Goal: Task Accomplishment & Management: Manage account settings

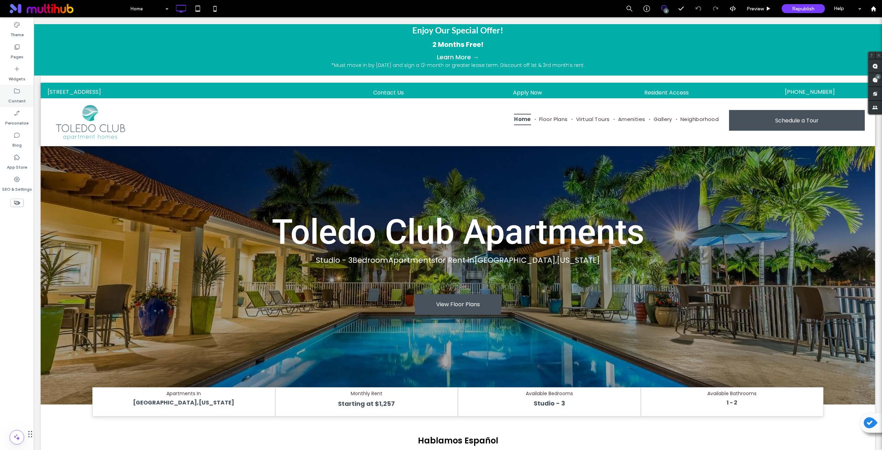
click at [21, 96] on label "Content" at bounding box center [17, 99] width 18 height 10
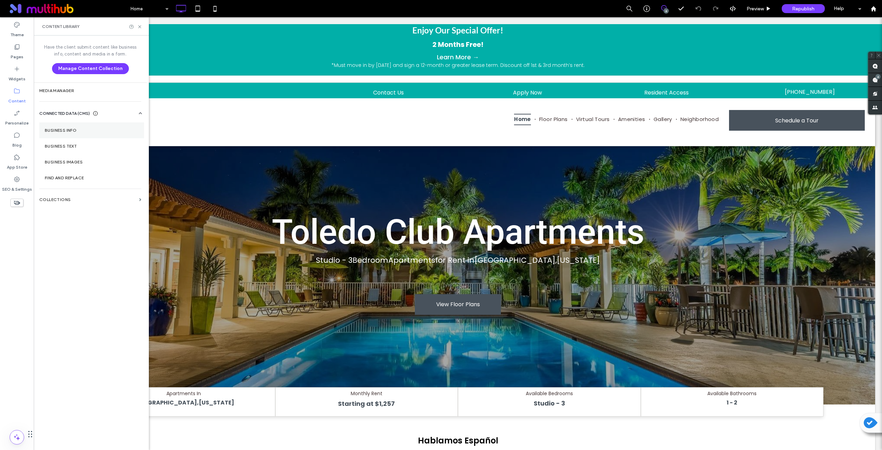
click at [80, 133] on section "Business Info" at bounding box center [91, 130] width 105 height 16
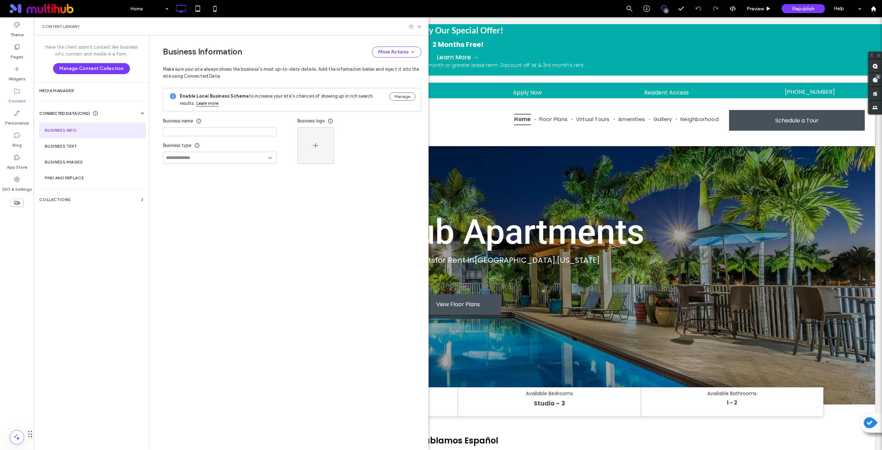
type input "**********"
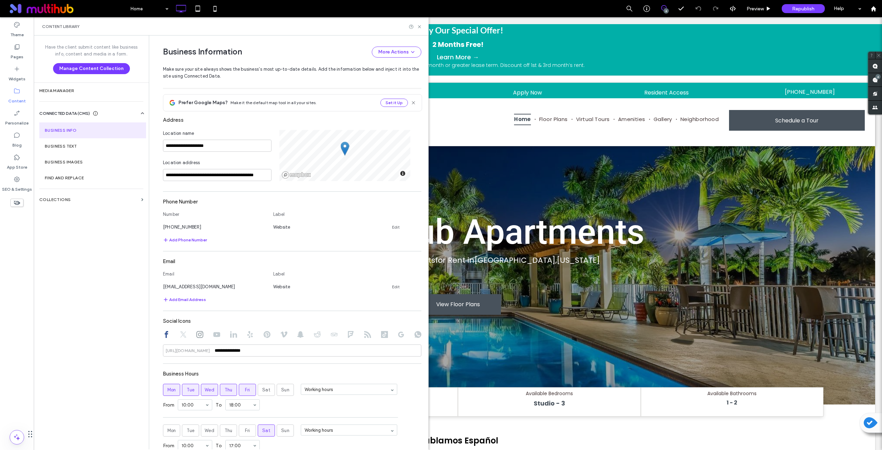
scroll to position [230, 0]
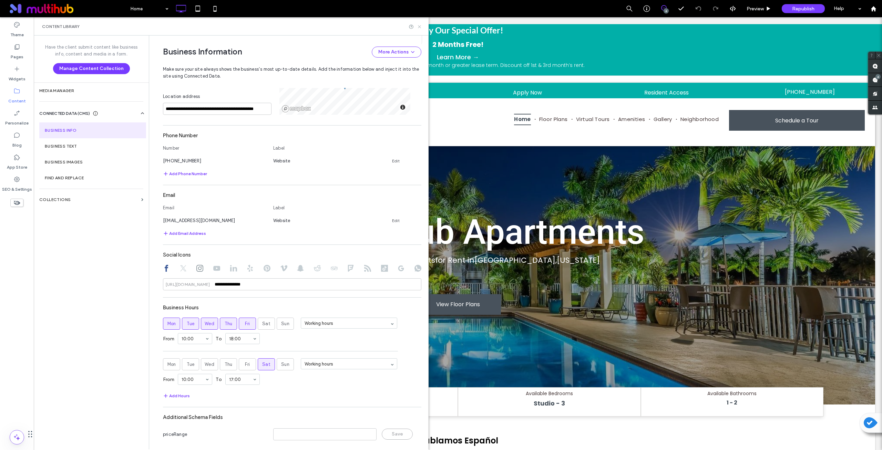
click at [419, 26] on use at bounding box center [419, 26] width 3 height 3
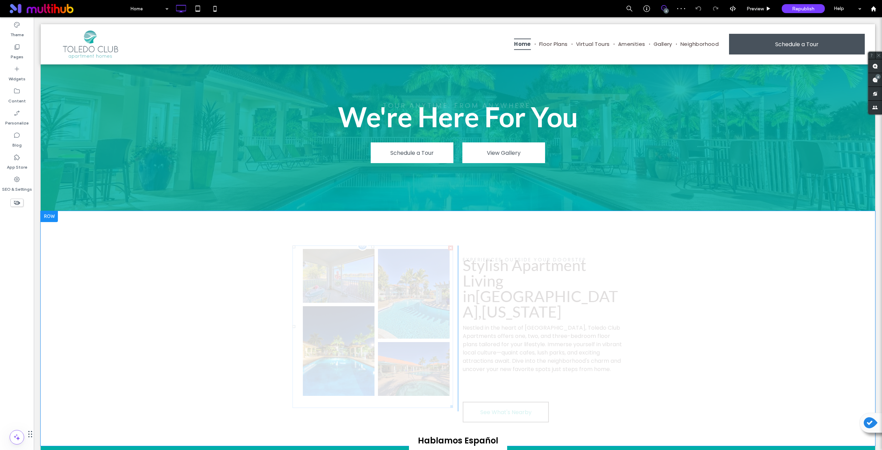
scroll to position [932, 0]
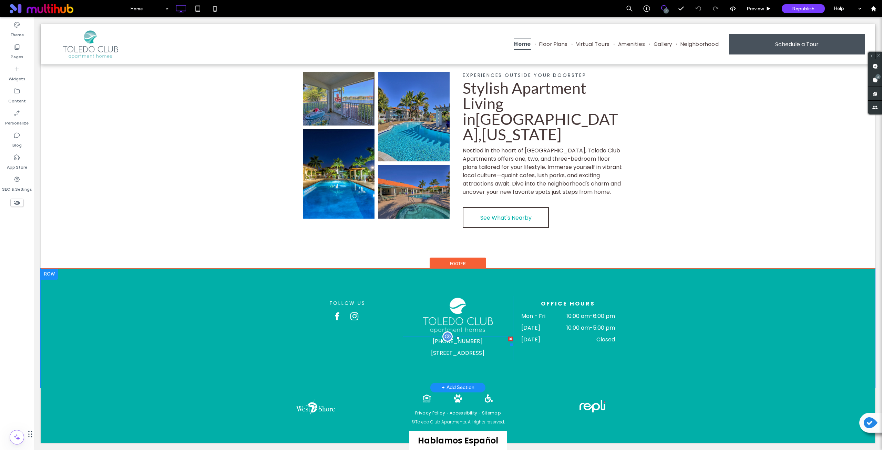
click at [446, 337] on span "[PHONE_NUMBER]" at bounding box center [458, 341] width 50 height 8
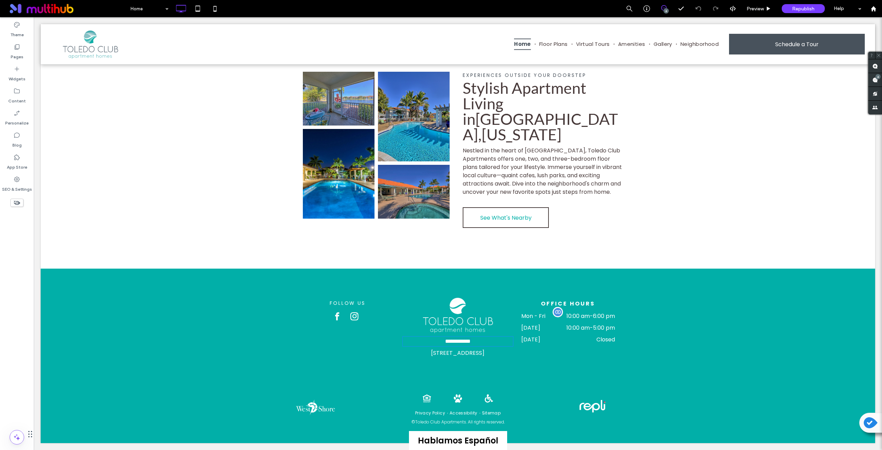
scroll to position [923, 0]
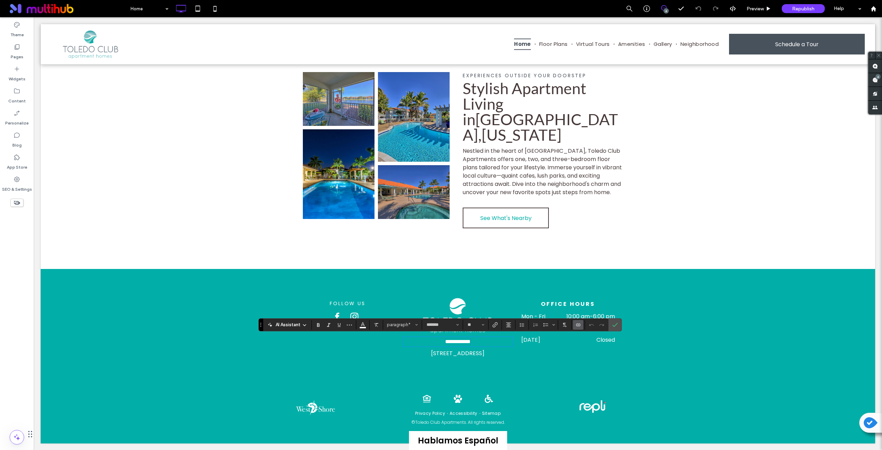
click at [576, 325] on use "Connect To Data" at bounding box center [578, 324] width 4 height 3
click at [594, 293] on span "Edit Content" at bounding box center [593, 294] width 28 height 7
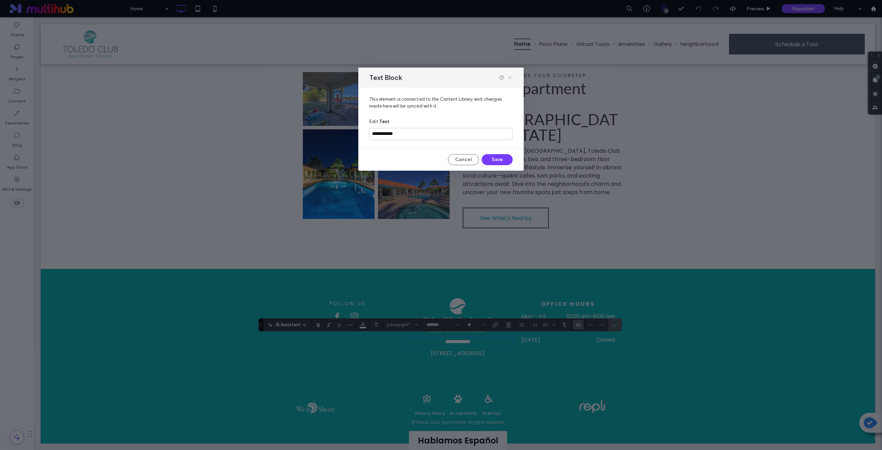
drag, startPoint x: 508, startPoint y: 76, endPoint x: 530, endPoint y: 150, distance: 77.0
click at [508, 76] on icon at bounding box center [510, 78] width 6 height 6
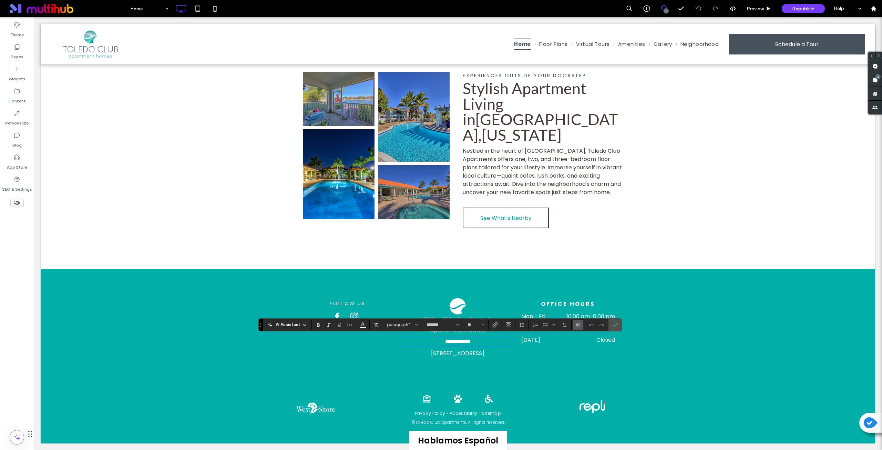
click at [579, 326] on icon "Connect To Data" at bounding box center [578, 325] width 6 height 6
click at [603, 283] on span "Change Connection" at bounding box center [600, 281] width 42 height 7
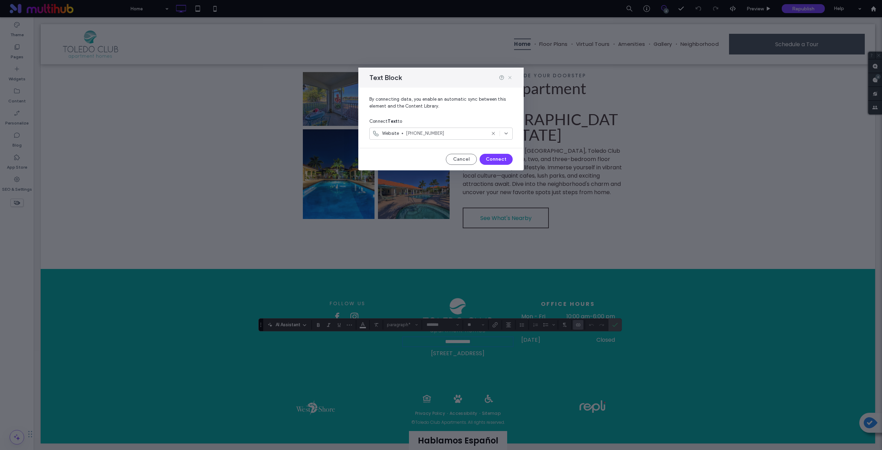
click at [511, 80] on icon at bounding box center [510, 78] width 6 height 6
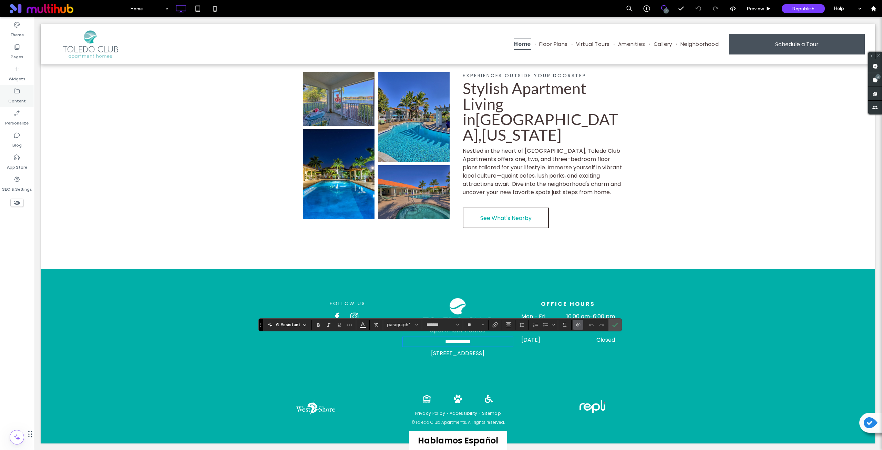
click at [16, 94] on icon at bounding box center [16, 91] width 7 height 7
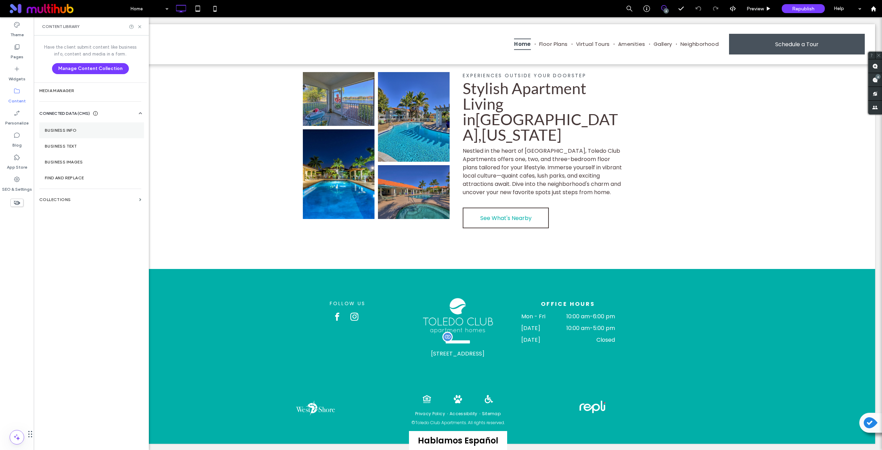
click at [58, 133] on section "Business Info" at bounding box center [91, 130] width 105 height 16
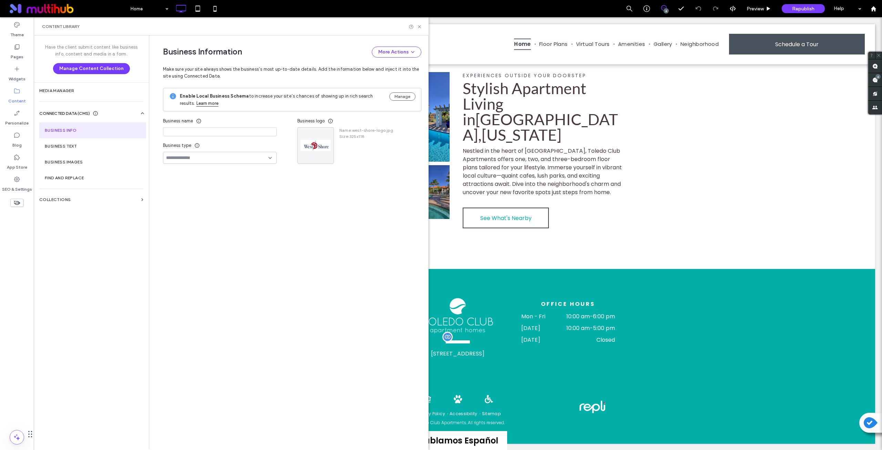
type input "**********"
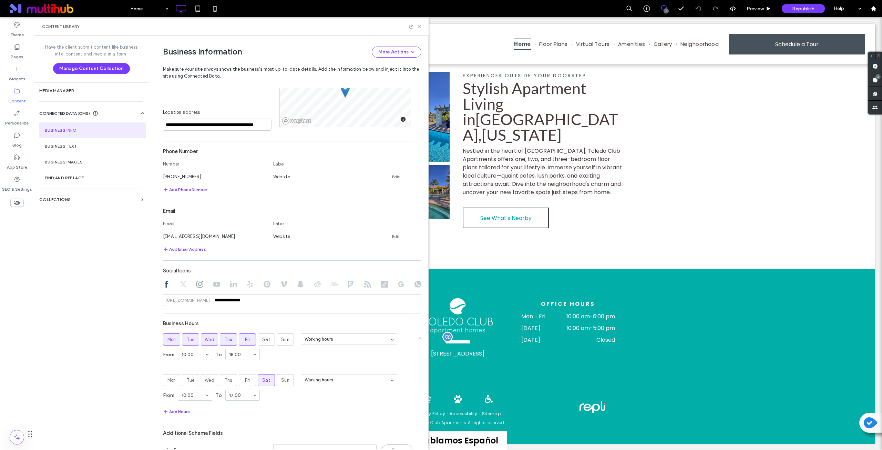
scroll to position [232, 0]
click at [392, 174] on link "Edit" at bounding box center [396, 174] width 8 height 6
click at [214, 170] on input "**********" at bounding box center [214, 173] width 103 height 12
paste input
type input "**********"
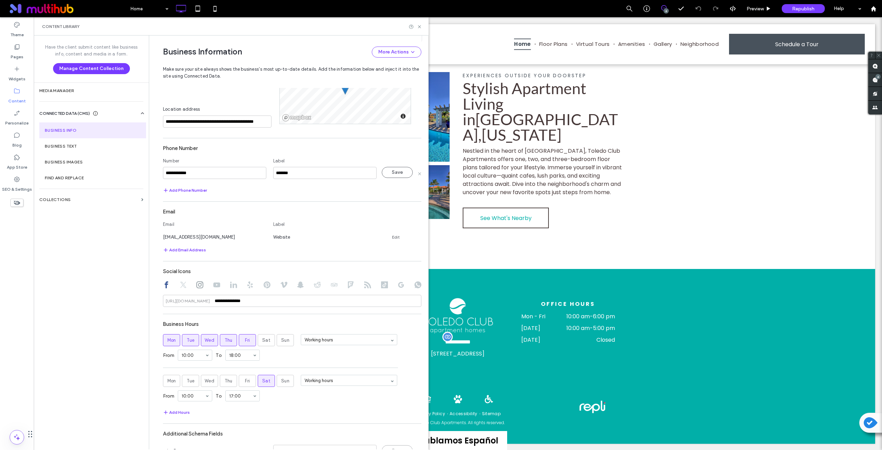
click at [221, 187] on div "Add Phone Number" at bounding box center [292, 190] width 258 height 8
click at [394, 174] on button "Save" at bounding box center [397, 172] width 31 height 11
click at [419, 27] on use at bounding box center [419, 26] width 3 height 3
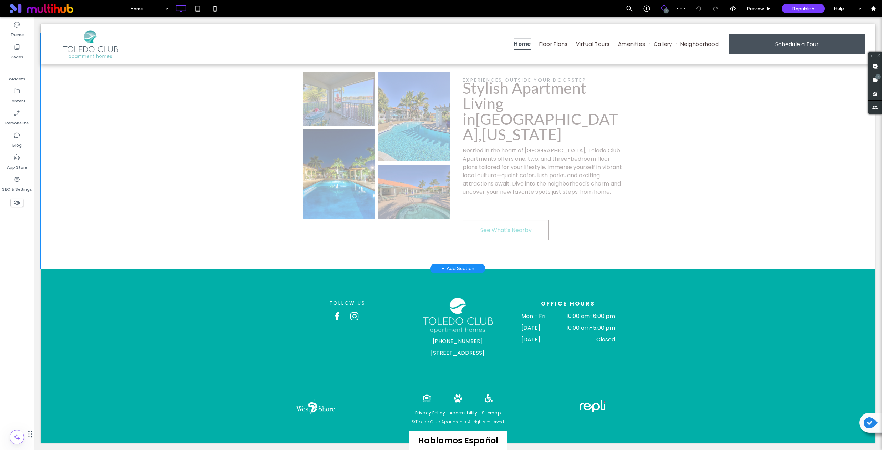
scroll to position [932, 0]
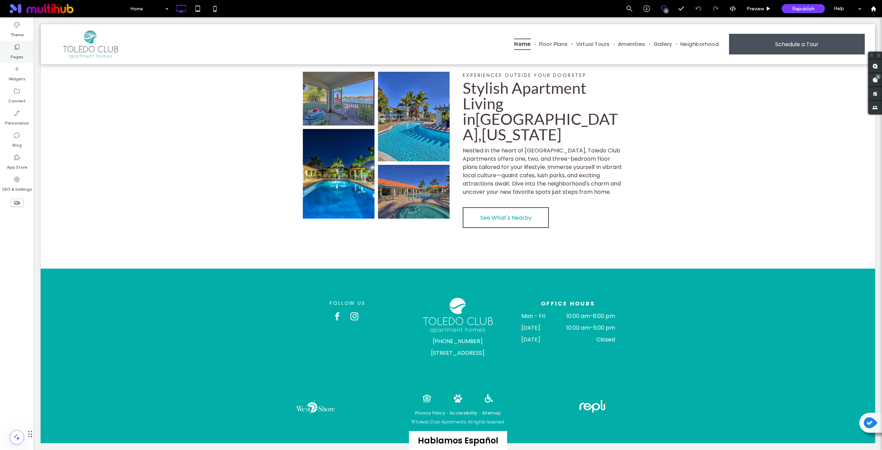
click at [23, 53] on label "Pages" at bounding box center [17, 55] width 13 height 10
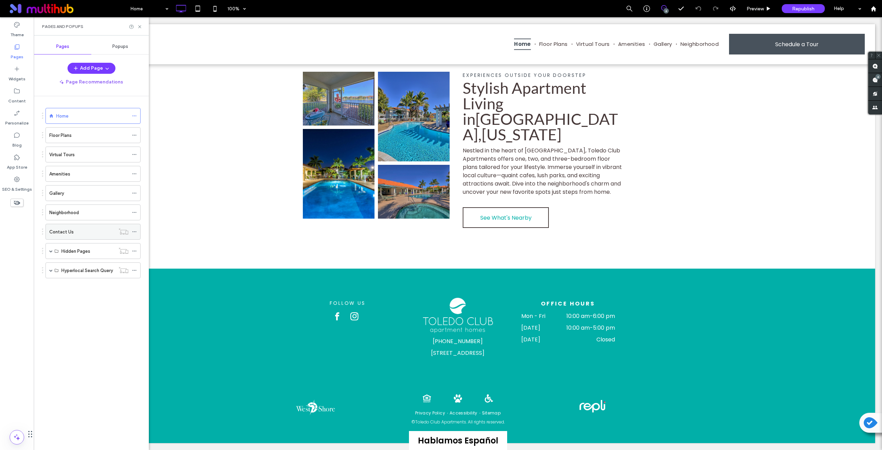
click at [85, 233] on div "Contact Us" at bounding box center [82, 231] width 66 height 7
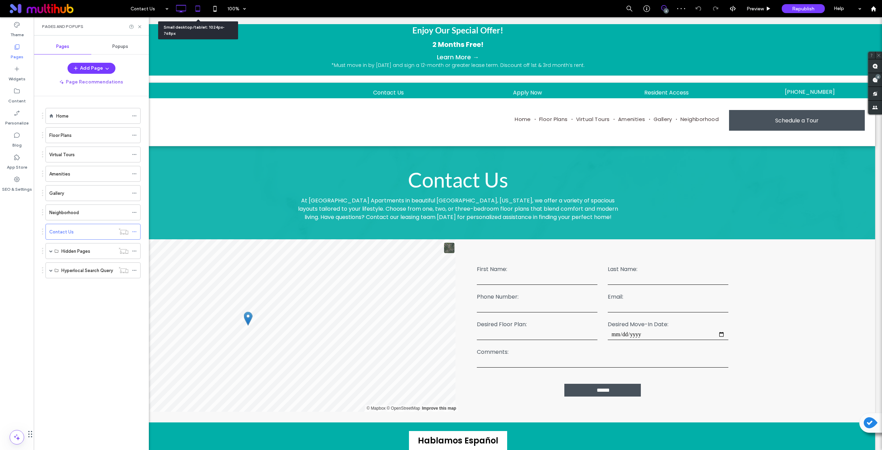
click at [201, 6] on icon at bounding box center [198, 9] width 14 height 14
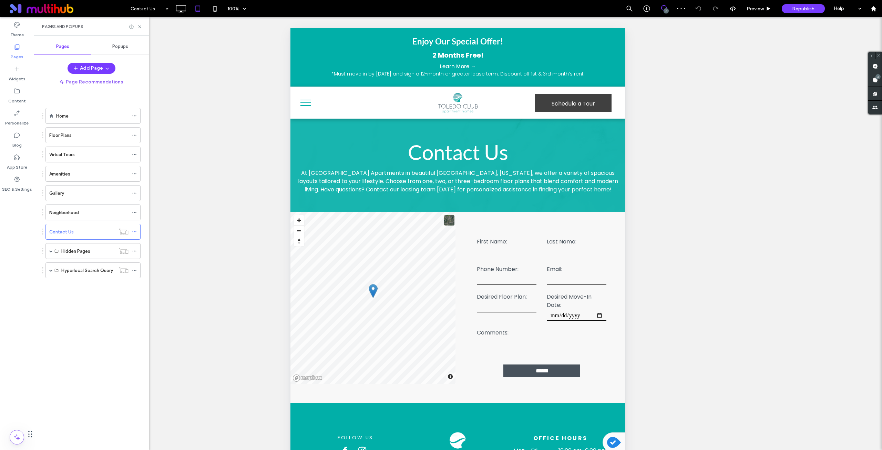
click at [308, 100] on span "menu" at bounding box center [305, 100] width 10 height 1
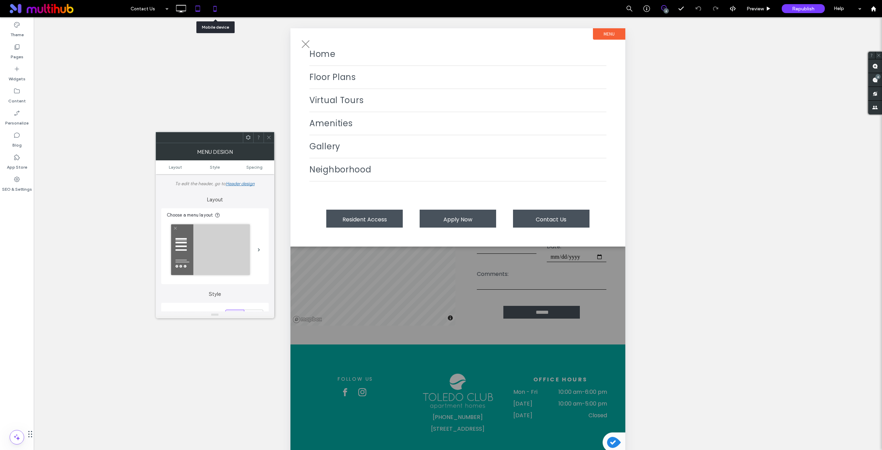
click at [220, 9] on icon at bounding box center [215, 9] width 14 height 14
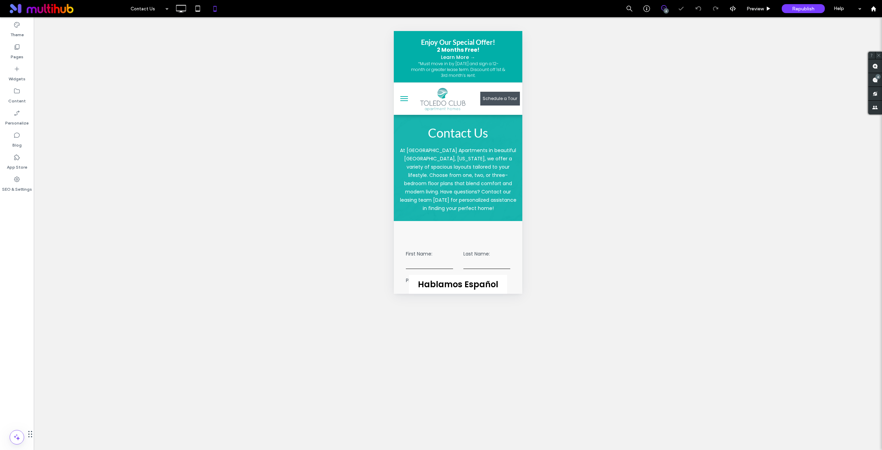
click at [405, 99] on span "menu" at bounding box center [404, 98] width 8 height 1
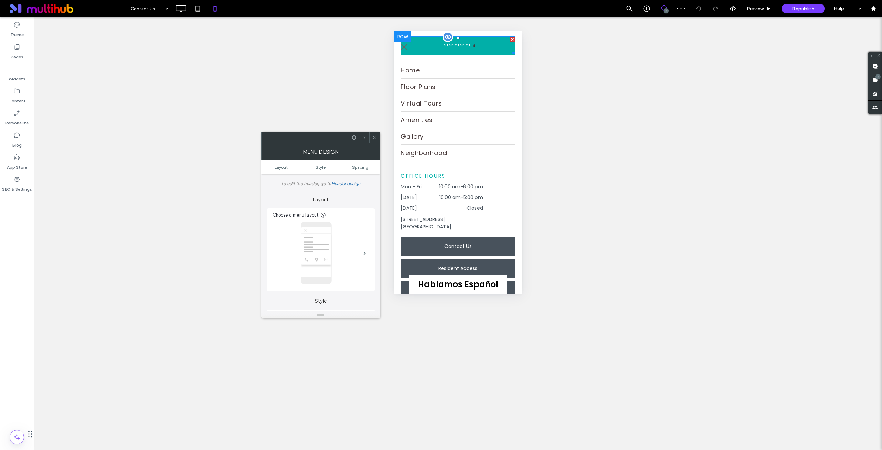
click at [454, 48] on span "**********" at bounding box center [457, 46] width 32 height 18
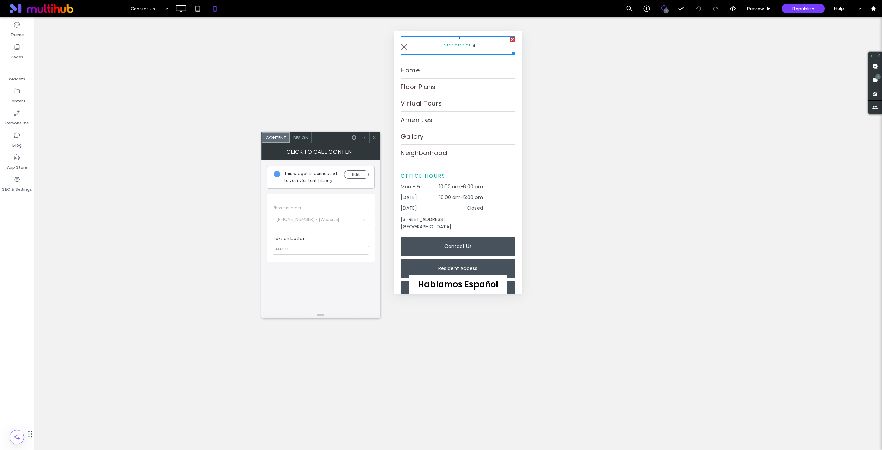
click at [377, 141] on span at bounding box center [374, 137] width 5 height 10
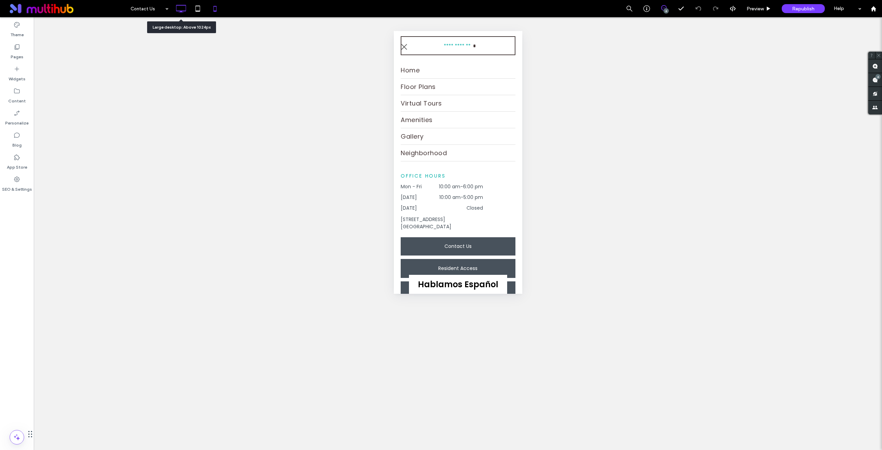
click at [181, 10] on icon at bounding box center [181, 9] width 14 height 14
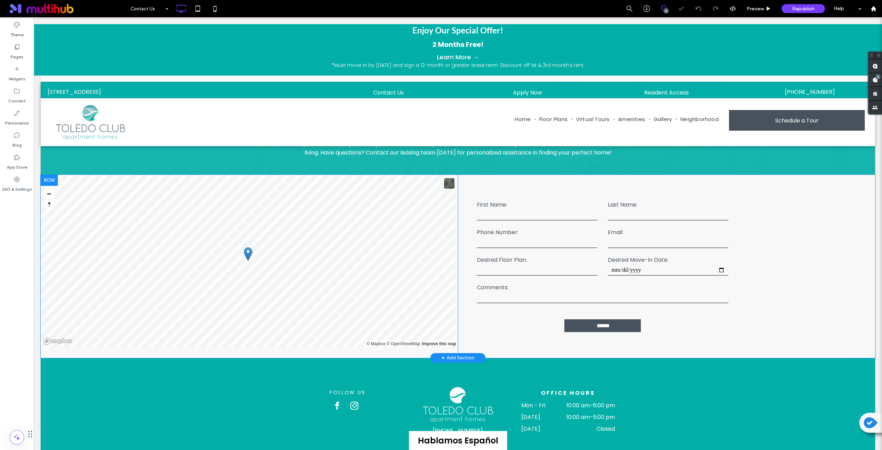
scroll to position [106, 0]
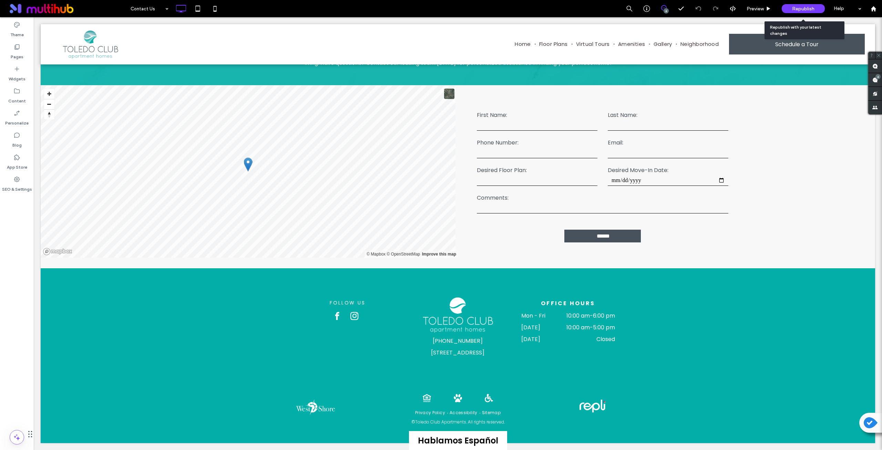
click at [803, 9] on span "Republish" at bounding box center [803, 9] width 22 height 6
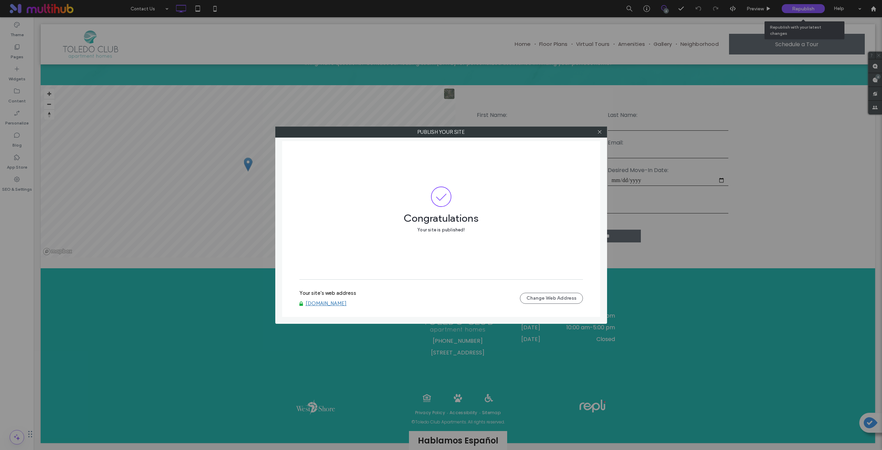
click at [604, 133] on div at bounding box center [600, 132] width 10 height 10
click at [597, 132] on icon at bounding box center [599, 131] width 5 height 5
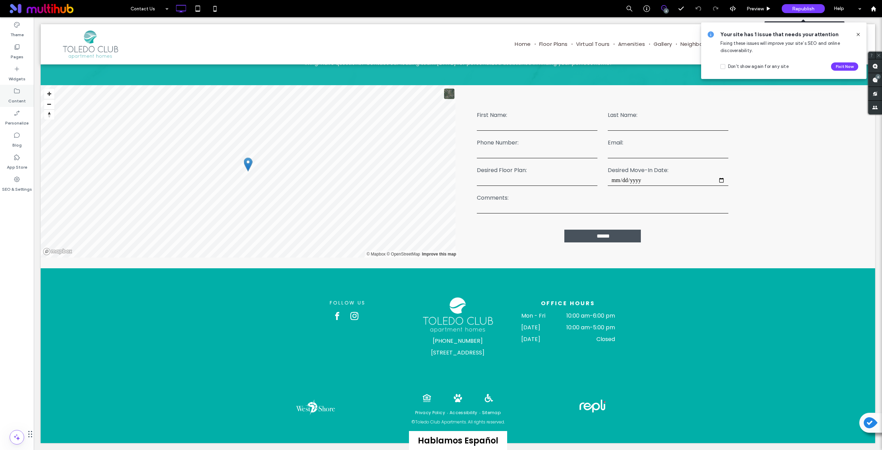
click at [18, 93] on icon at bounding box center [16, 91] width 7 height 7
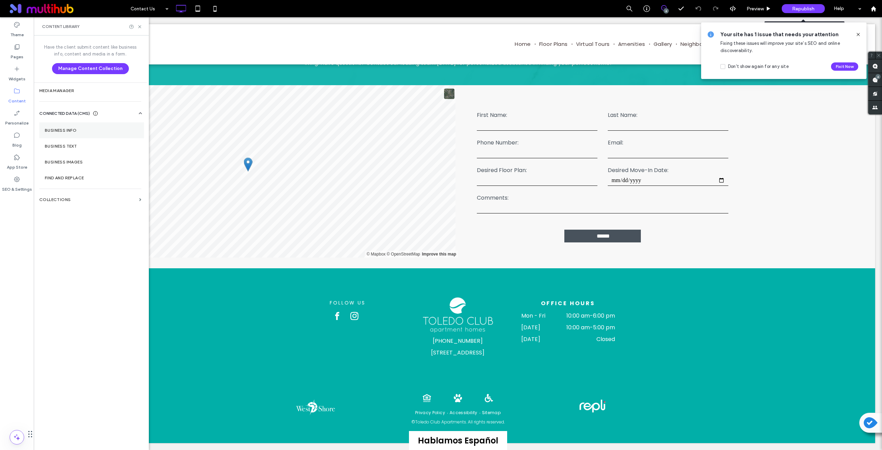
click at [62, 134] on section "Business Info" at bounding box center [91, 130] width 105 height 16
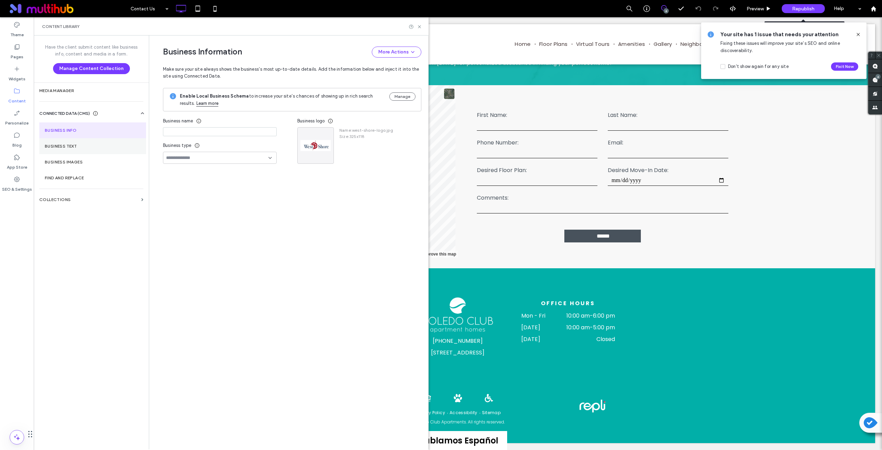
type input "**********"
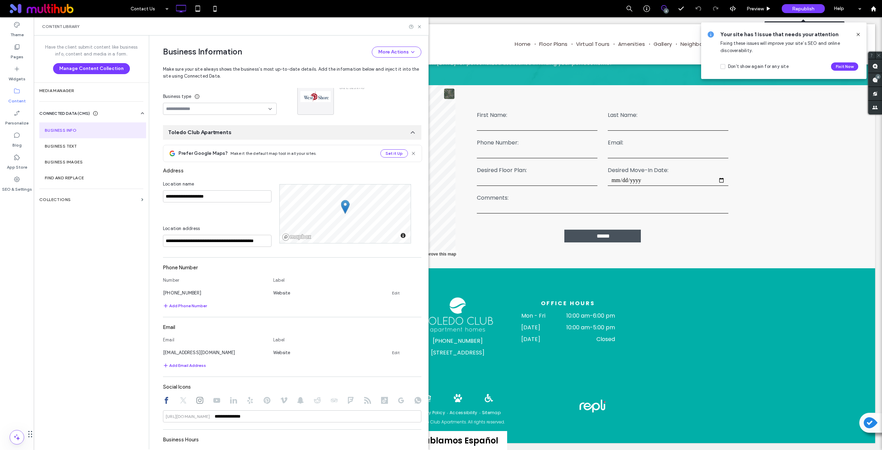
scroll to position [117, 0]
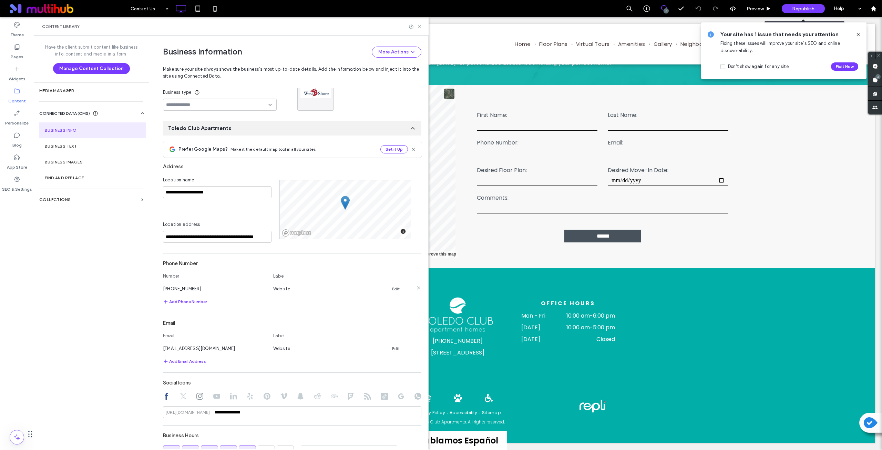
click at [392, 288] on link "Edit" at bounding box center [396, 289] width 8 height 6
type input "**********"
click at [244, 307] on div "Add Phone Number" at bounding box center [292, 305] width 258 height 8
click at [391, 290] on button "Save" at bounding box center [397, 287] width 31 height 11
drag, startPoint x: 421, startPoint y: 27, endPoint x: 370, endPoint y: 83, distance: 75.6
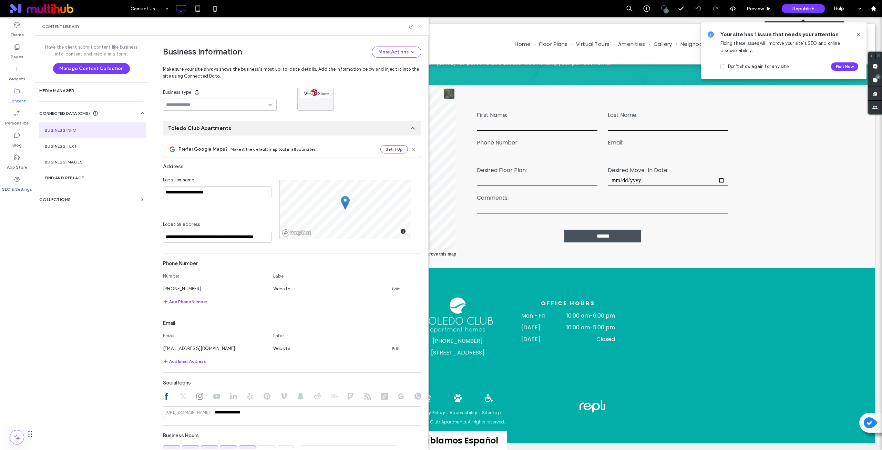
click at [421, 27] on icon at bounding box center [419, 26] width 5 height 5
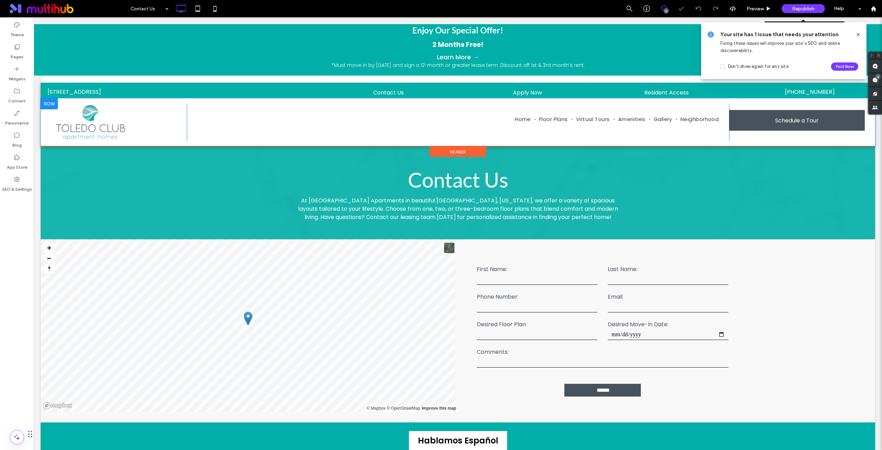
scroll to position [0, 0]
click at [199, 9] on icon at bounding box center [198, 9] width 14 height 14
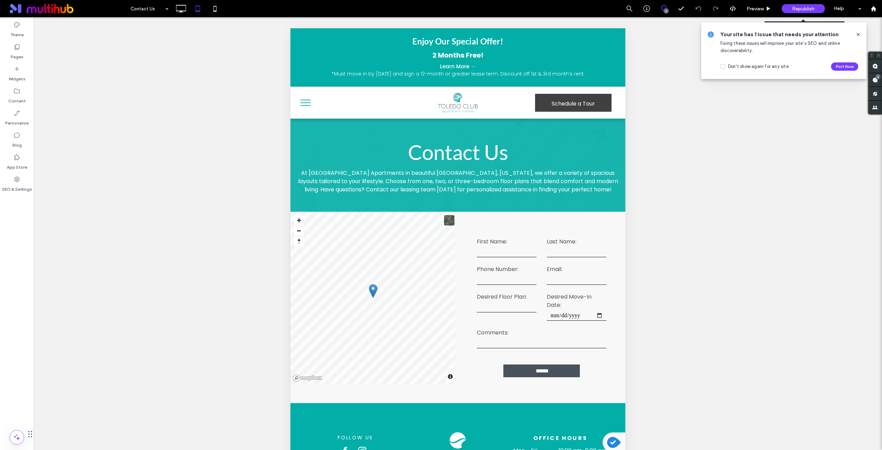
click at [304, 100] on span "menu" at bounding box center [305, 100] width 10 height 1
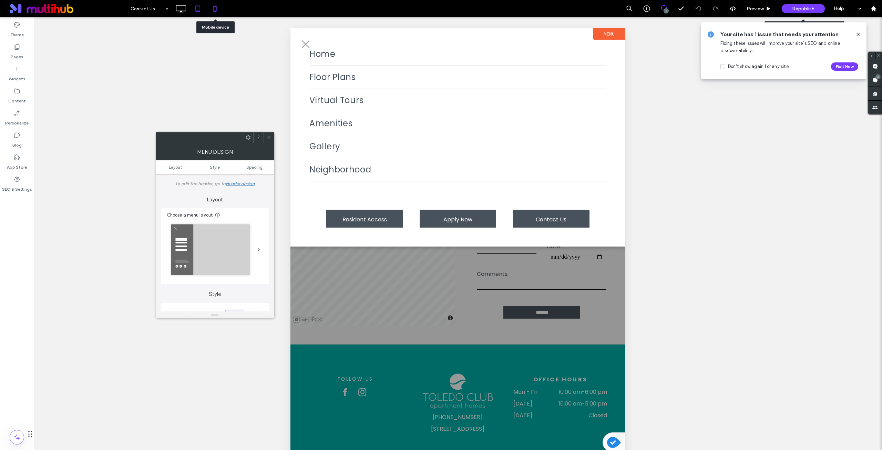
click at [219, 8] on icon at bounding box center [215, 9] width 14 height 14
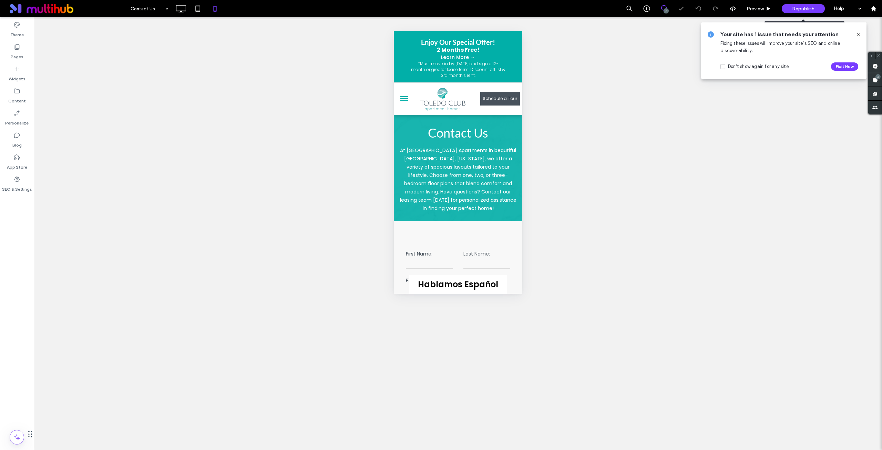
click at [402, 98] on span "menu" at bounding box center [404, 98] width 8 height 1
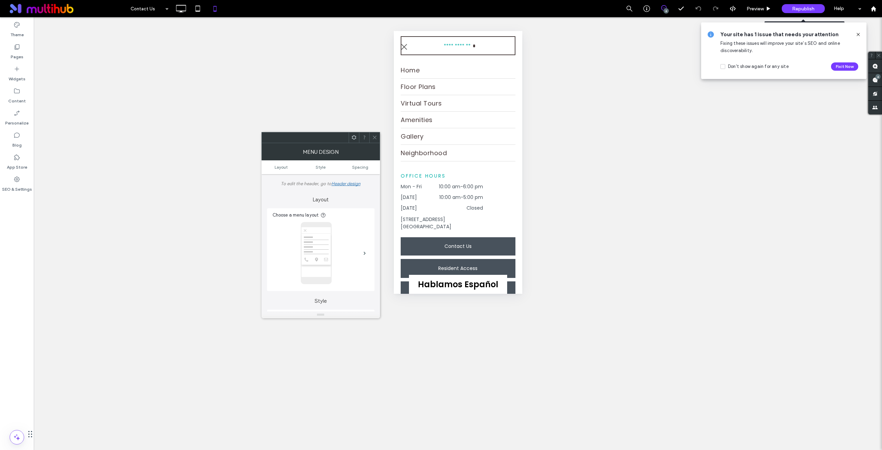
click at [801, 8] on span "Republish" at bounding box center [803, 9] width 22 height 6
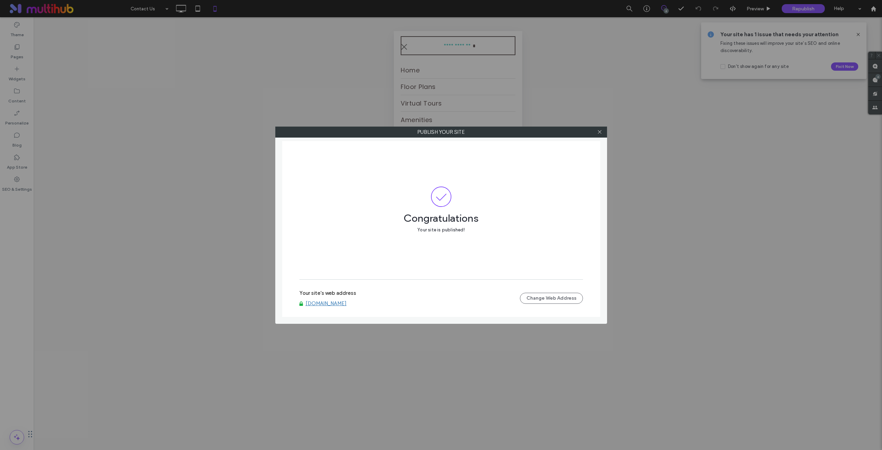
click at [345, 305] on link "[DOMAIN_NAME]" at bounding box center [326, 303] width 41 height 6
